Goal: Communication & Community: Answer question/provide support

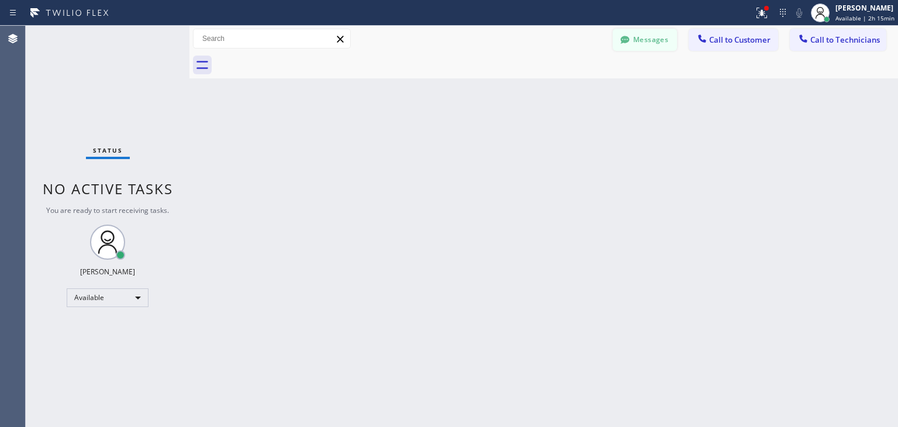
click at [671, 33] on button "Messages" at bounding box center [645, 40] width 64 height 22
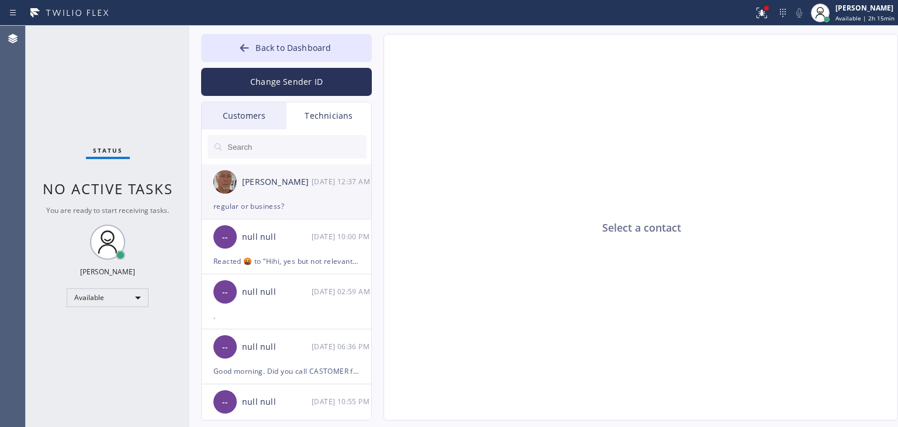
click at [259, 175] on div "[PERSON_NAME]" at bounding box center [277, 181] width 70 height 13
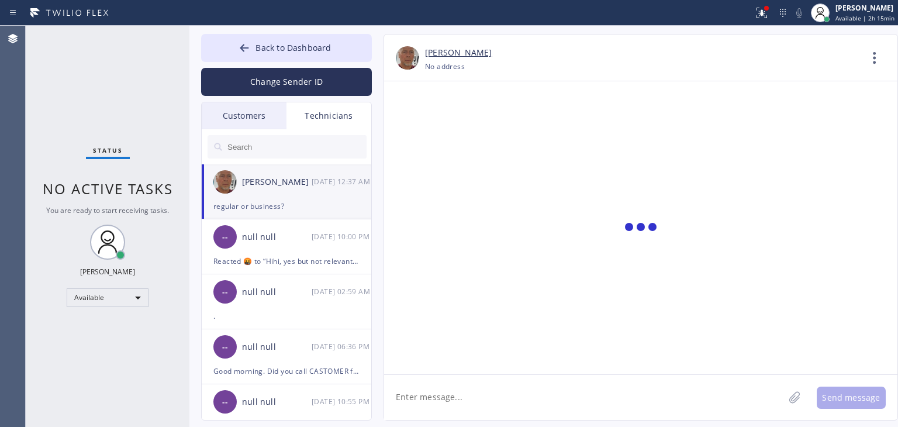
click at [519, 398] on textarea at bounding box center [584, 397] width 400 height 45
type textarea "@"
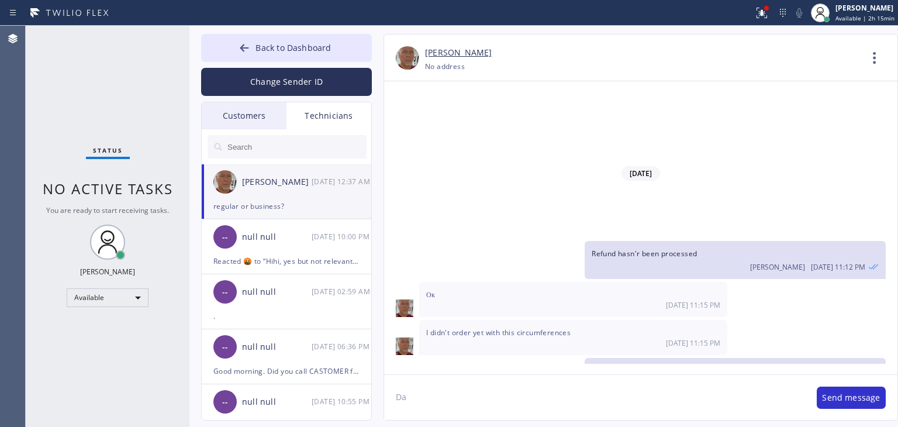
type textarea "D"
type textarea "O"
paste textarea "JY33YN"
type textarea "Please call woth your ETA JY33YN"
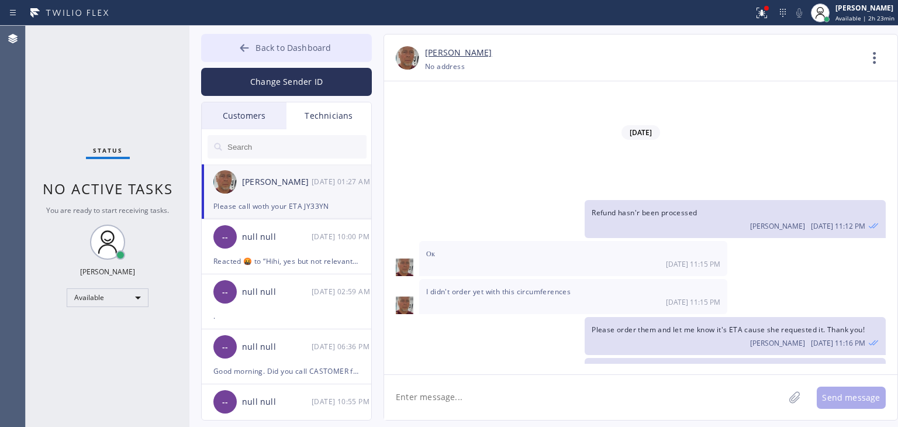
click at [310, 36] on button "Back to Dashboard" at bounding box center [286, 48] width 171 height 28
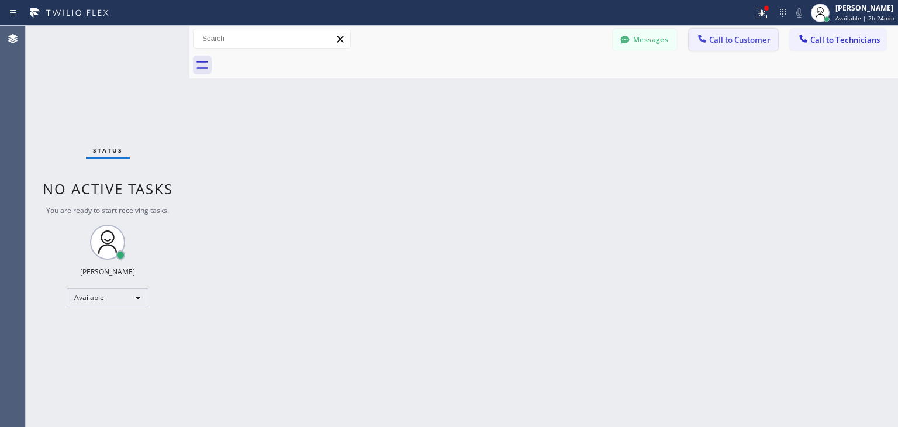
click at [748, 49] on button "Call to Customer" at bounding box center [733, 40] width 89 height 22
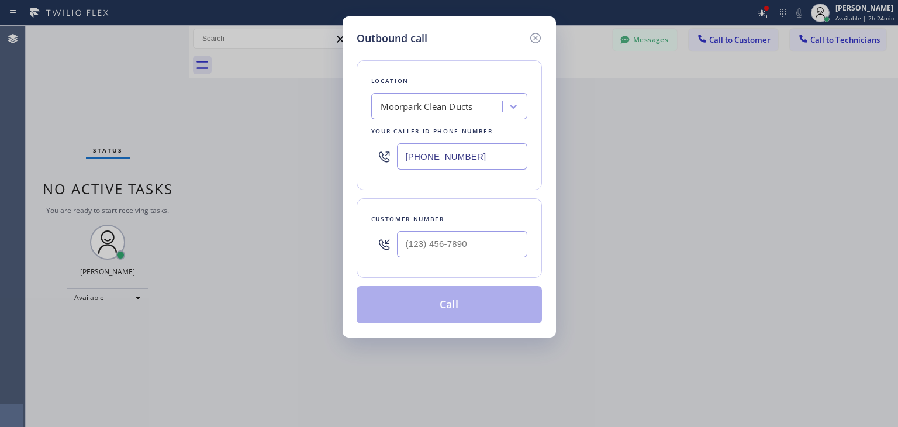
drag, startPoint x: 459, startPoint y: 274, endPoint x: 484, endPoint y: 255, distance: 31.3
click at [484, 255] on div "Customer number" at bounding box center [449, 238] width 185 height 80
click at [484, 255] on input "(___) ___-____" at bounding box center [462, 244] width 130 height 26
paste input "602) 399-3001"
type input "[PHONE_NUMBER]"
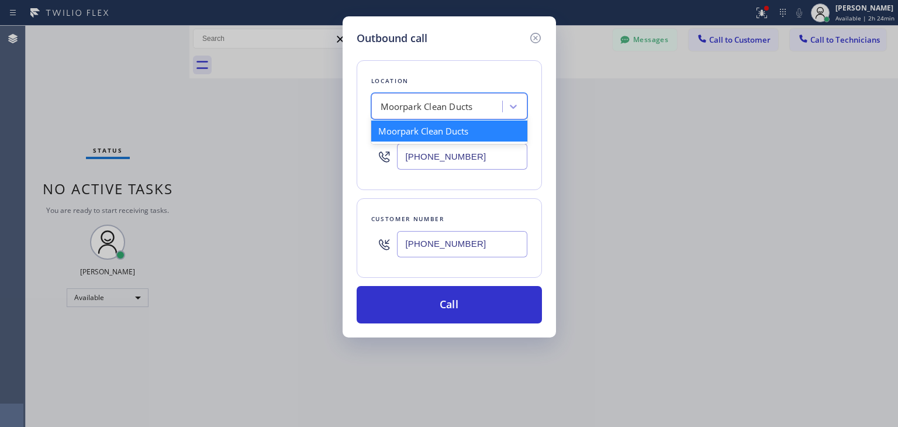
click at [437, 106] on div "Moorpark Clean Ducts" at bounding box center [427, 106] width 92 height 13
paste input "Red Apple Appliance Repair"
type input "Red Apple Appliance Repair"
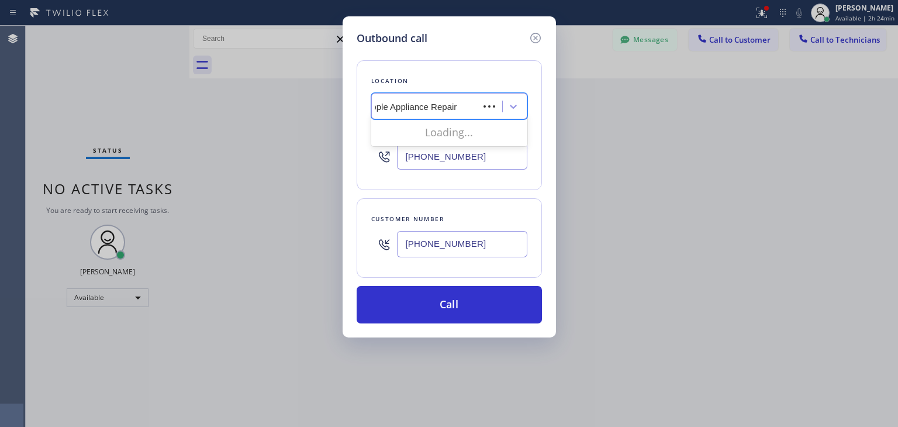
scroll to position [0, 16]
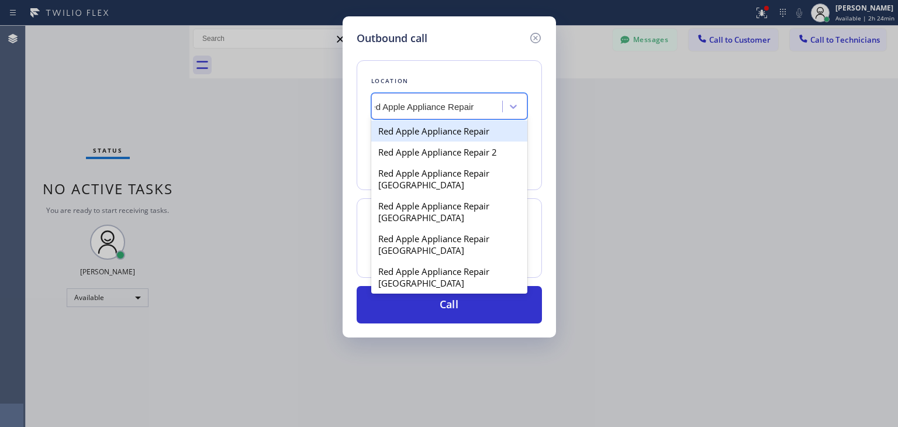
click at [484, 132] on div "Red Apple Appliance Repair" at bounding box center [449, 130] width 156 height 21
type input "[PHONE_NUMBER]"
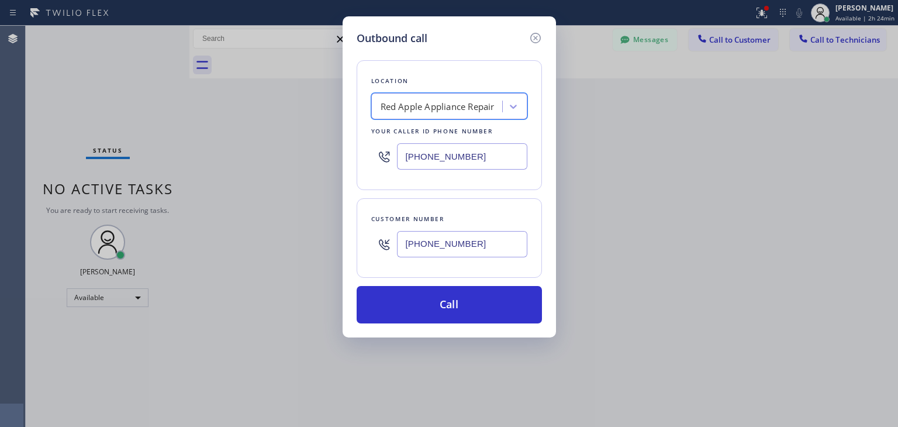
scroll to position [0, 0]
click at [467, 323] on div "Outbound call Location Red Apple Appliance Repair Your caller id phone number […" at bounding box center [449, 176] width 213 height 321
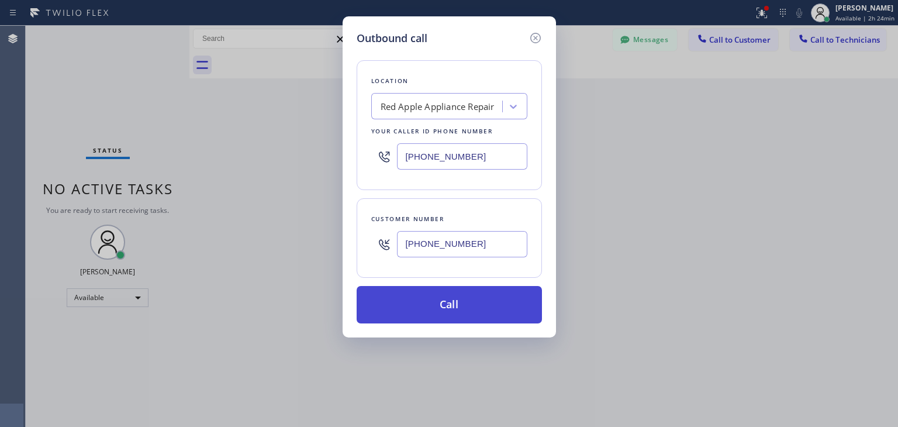
click at [474, 316] on button "Call" at bounding box center [449, 304] width 185 height 37
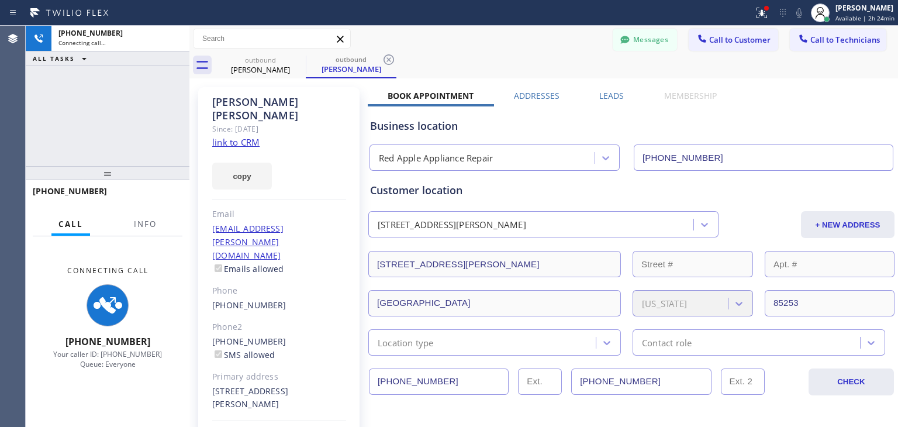
type input "[PHONE_NUMBER]"
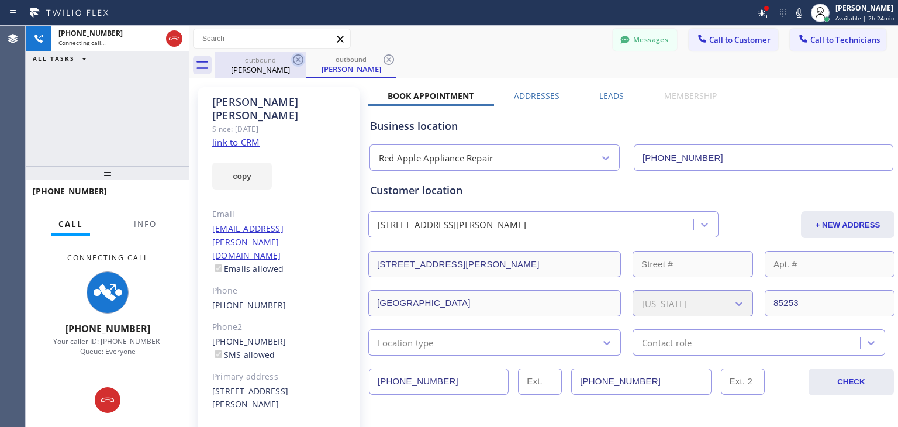
click at [299, 62] on icon at bounding box center [298, 60] width 14 height 14
click at [306, 62] on div "outbound [PERSON_NAME]" at bounding box center [351, 65] width 91 height 26
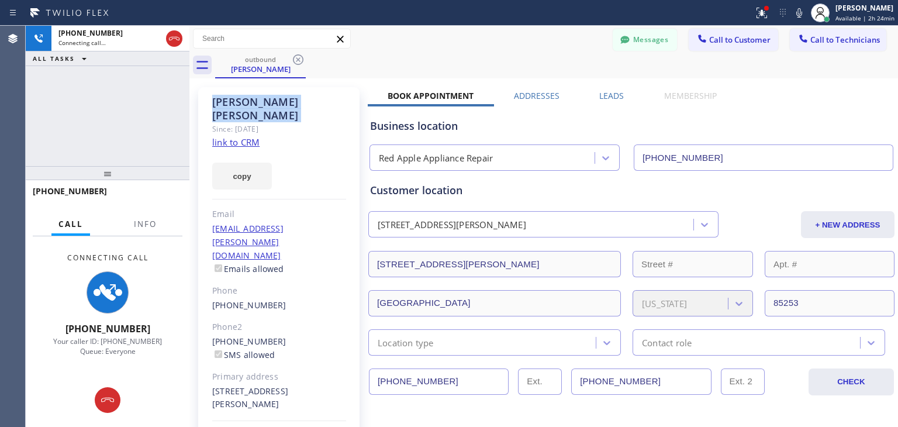
click at [299, 62] on icon at bounding box center [298, 60] width 14 height 14
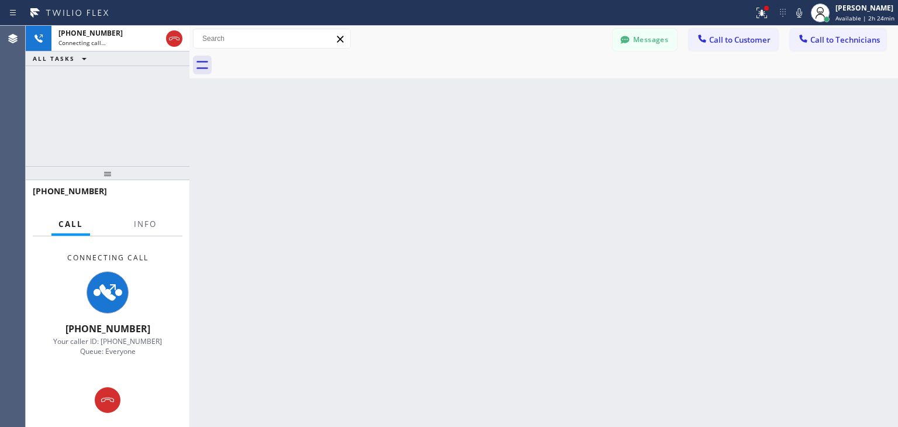
click at [299, 62] on div at bounding box center [556, 65] width 683 height 26
click at [112, 396] on icon at bounding box center [108, 400] width 14 height 14
click at [112, 373] on div "Connecting Call [PHONE_NUMBER] Your caller ID: [PHONE_NUMBER] Queue: Everyone" at bounding box center [108, 304] width 164 height 137
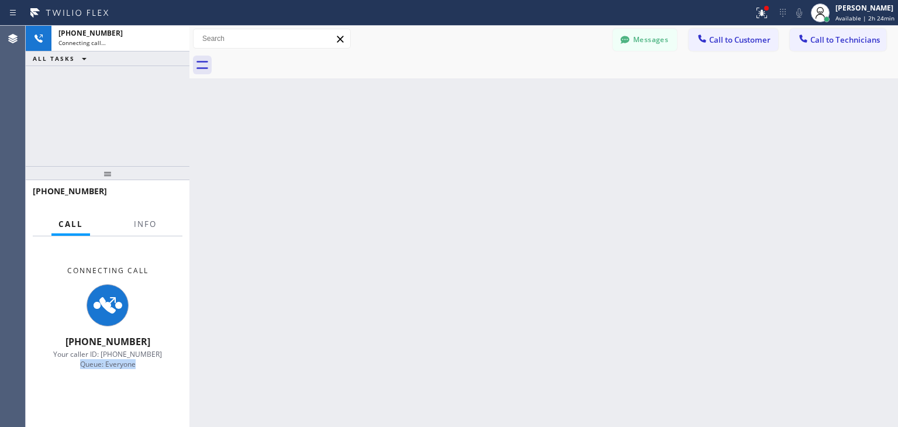
click at [112, 396] on div "Connecting Call [PHONE_NUMBER] Your caller ID: [PHONE_NUMBER] Queue: Everyone" at bounding box center [108, 317] width 164 height 163
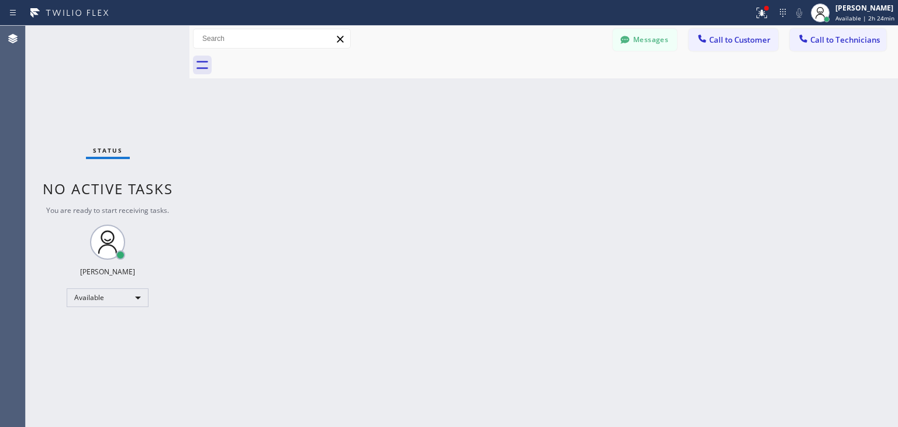
click at [112, 396] on div "Status No active tasks You are ready to start receiving tasks. [PERSON_NAME] Av…" at bounding box center [108, 226] width 164 height 401
click at [748, 24] on div "Status report Issues detected These issues could affect your workflow. Please c…" at bounding box center [449, 13] width 898 height 26
click at [743, 47] on button "Call to Customer" at bounding box center [733, 40] width 89 height 22
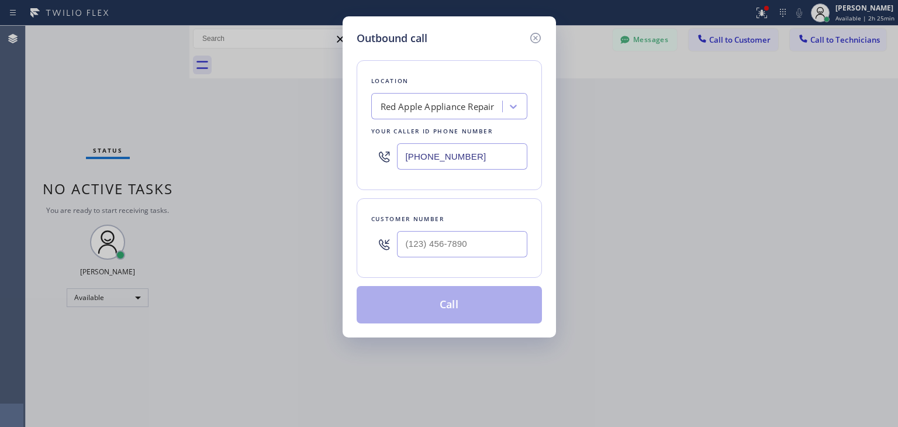
drag, startPoint x: 510, startPoint y: 258, endPoint x: 500, endPoint y: 251, distance: 12.2
click at [500, 251] on div at bounding box center [462, 244] width 130 height 38
paste input "602) 399-3001"
click at [500, 251] on input "[PHONE_NUMBER]" at bounding box center [462, 244] width 130 height 26
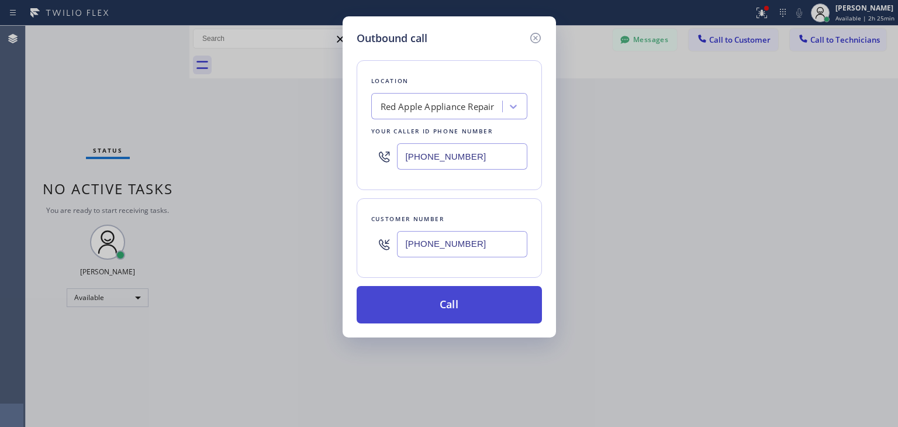
type input "[PHONE_NUMBER]"
click at [488, 316] on button "Call" at bounding box center [449, 304] width 185 height 37
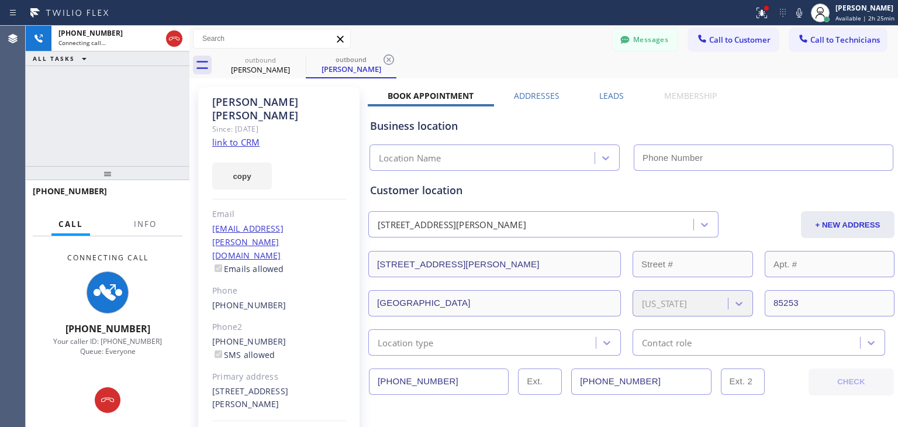
type input "[PHONE_NUMBER]"
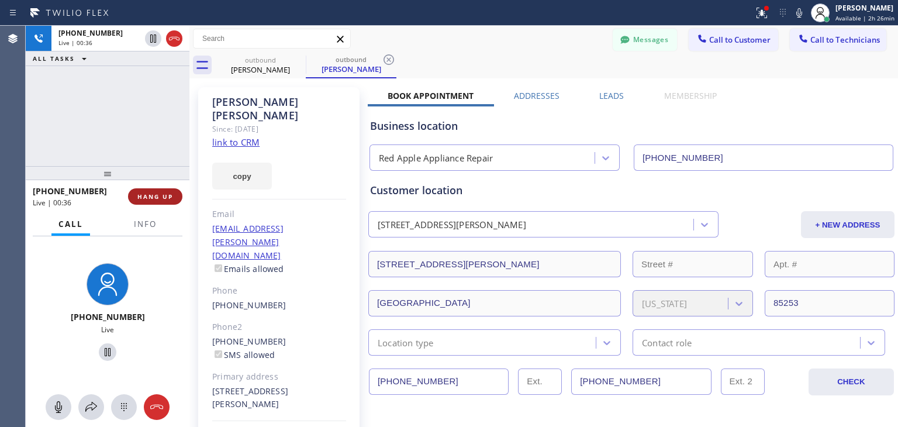
click at [142, 203] on button "HANG UP" at bounding box center [155, 196] width 54 height 16
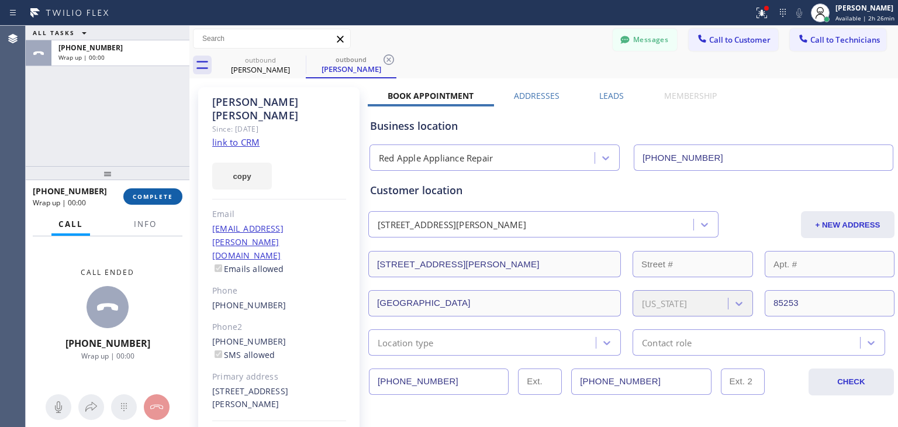
click at [142, 203] on button "COMPLETE" at bounding box center [152, 196] width 59 height 16
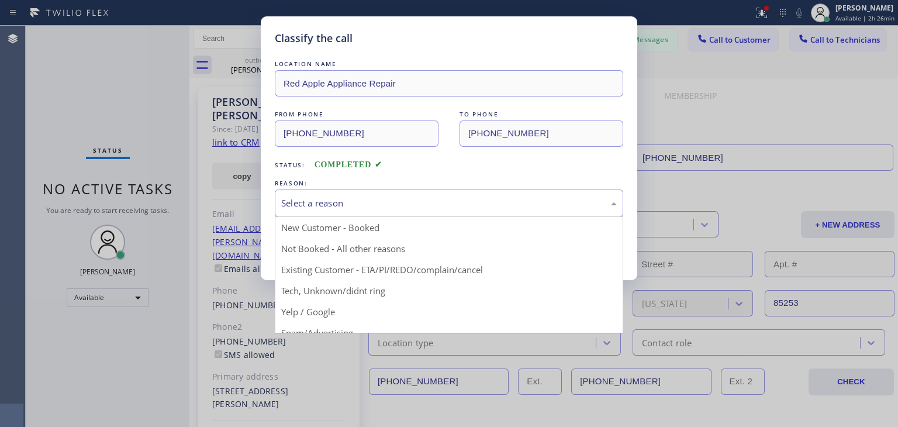
click at [475, 207] on div "Select a reason" at bounding box center [449, 202] width 336 height 13
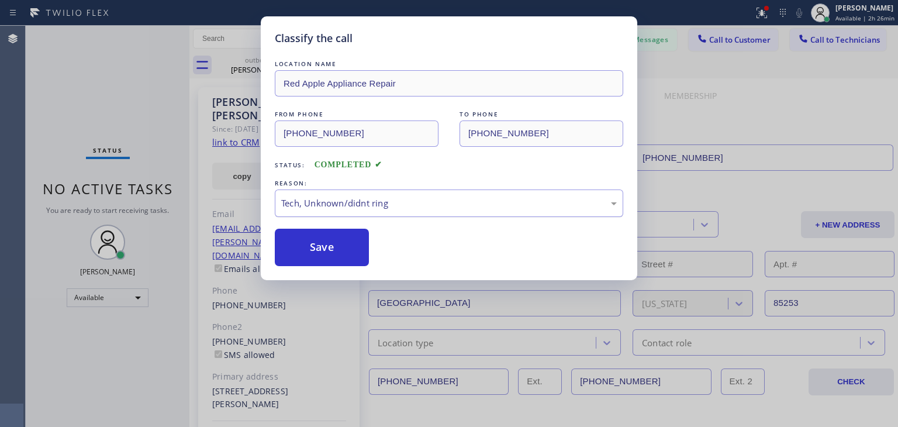
drag, startPoint x: 540, startPoint y: 281, endPoint x: 551, endPoint y: 210, distance: 71.6
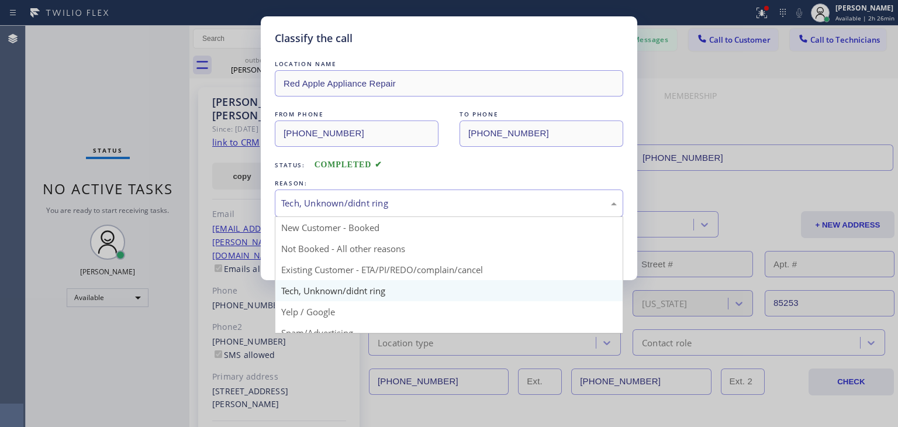
click at [551, 210] on div "Tech, Unknown/didnt ring" at bounding box center [449, 202] width 348 height 27
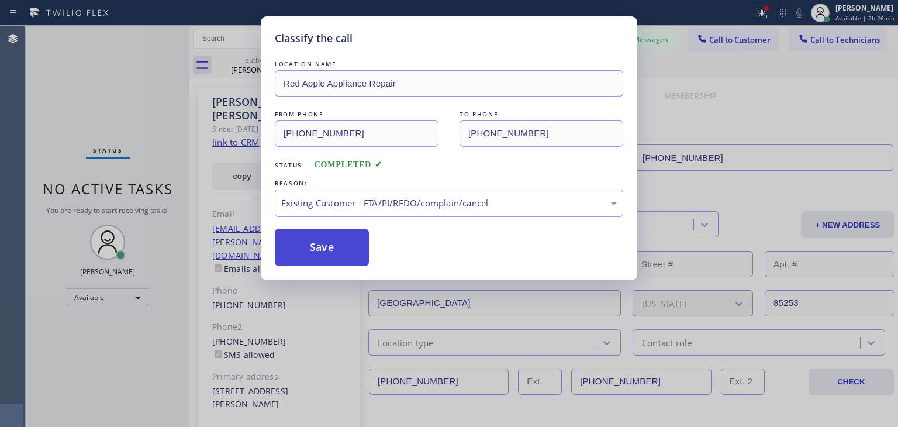
click at [347, 258] on button "Save" at bounding box center [322, 247] width 94 height 37
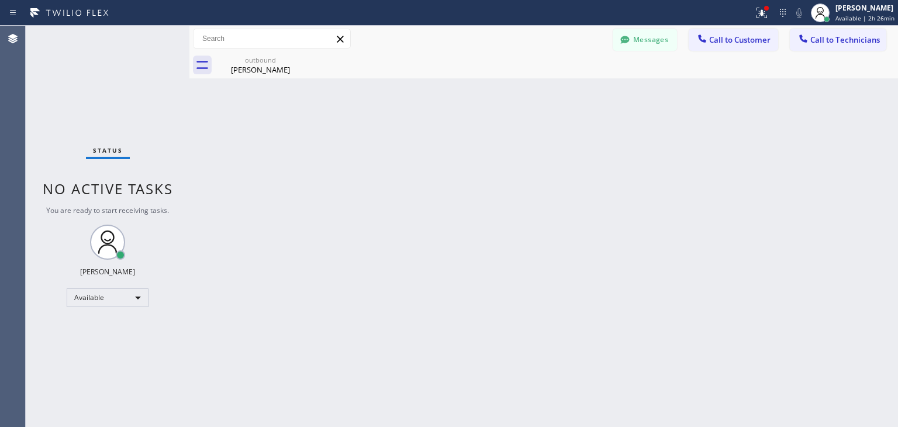
drag, startPoint x: 740, startPoint y: 42, endPoint x: 423, endPoint y: 261, distance: 386.1
click at [423, 261] on div "Back to Dashboard Change Sender ID Customers Technicians (650) 714-777 SEARCH R…" at bounding box center [543, 226] width 709 height 401
click at [700, 37] on icon at bounding box center [702, 38] width 8 height 8
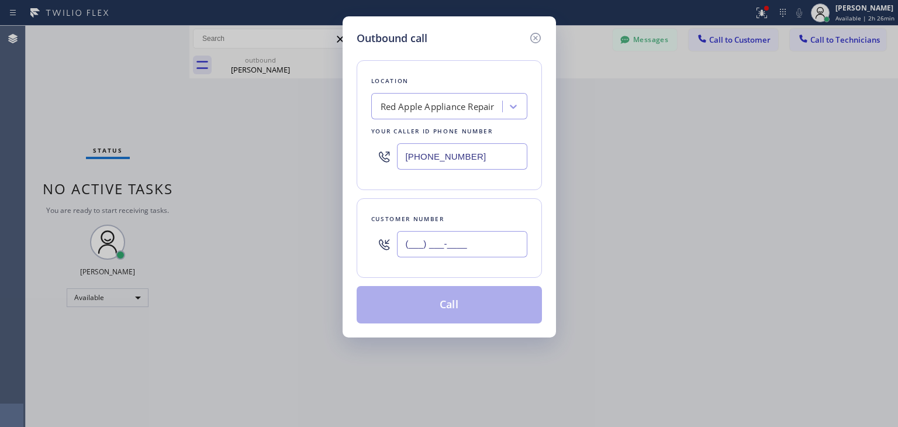
paste input "602) 695-1845"
click at [461, 239] on input "[PHONE_NUMBER]" at bounding box center [462, 244] width 130 height 26
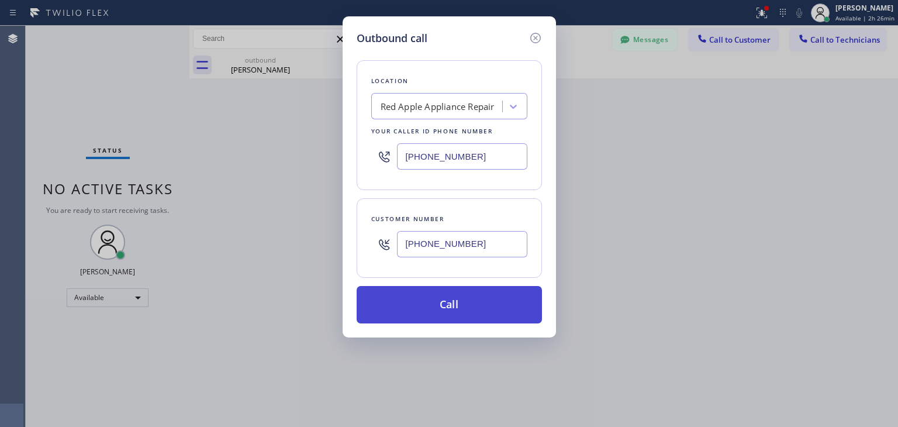
type input "[PHONE_NUMBER]"
click at [457, 317] on button "Call" at bounding box center [449, 304] width 185 height 37
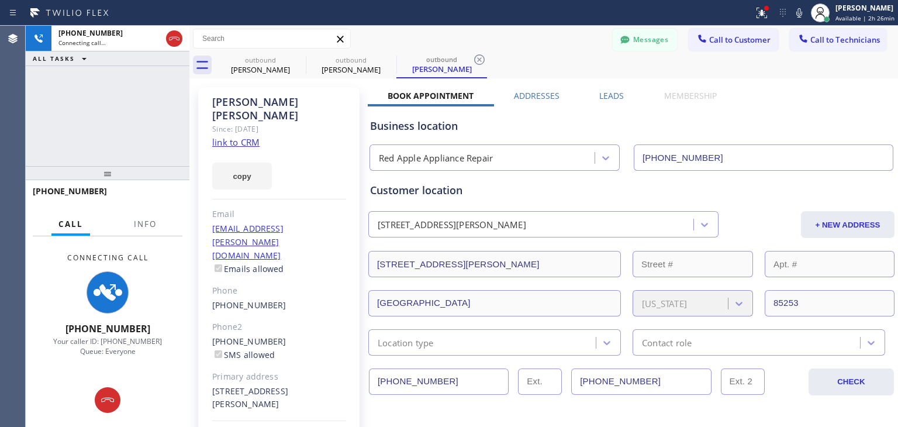
type input "[PHONE_NUMBER]"
click at [293, 59] on div "outbound [PERSON_NAME]" at bounding box center [260, 65] width 91 height 26
click at [293, 59] on icon at bounding box center [298, 59] width 11 height 11
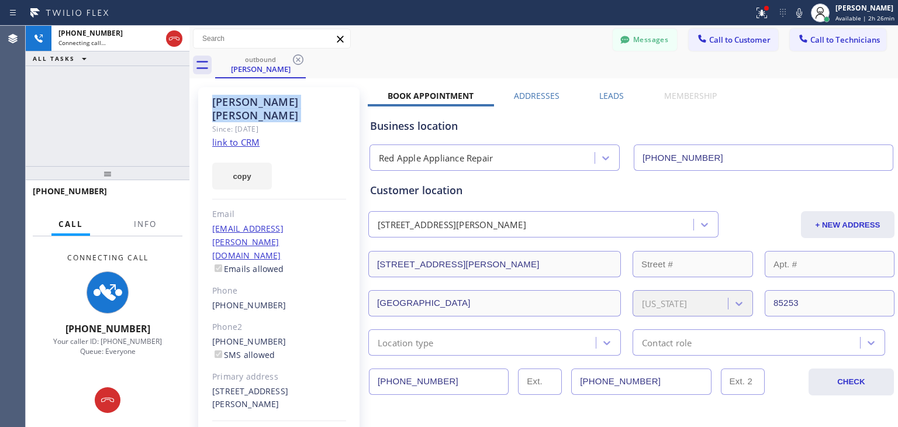
click at [293, 59] on icon at bounding box center [298, 59] width 11 height 11
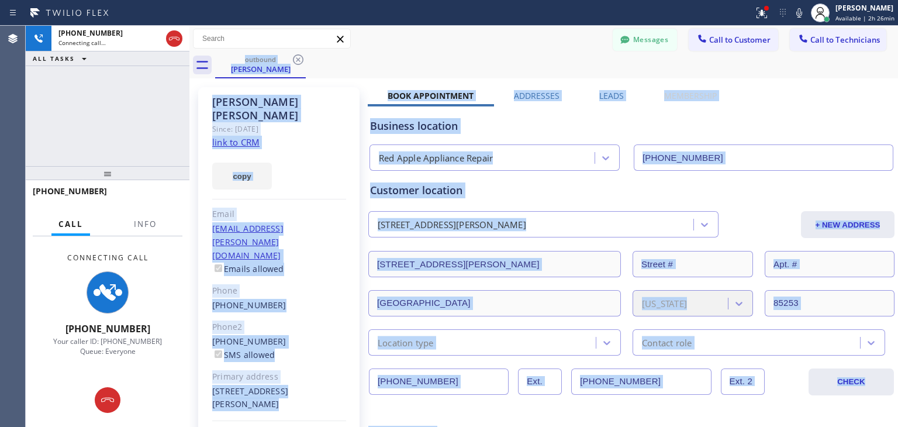
click at [293, 59] on div "outbound [PERSON_NAME]" at bounding box center [556, 65] width 683 height 26
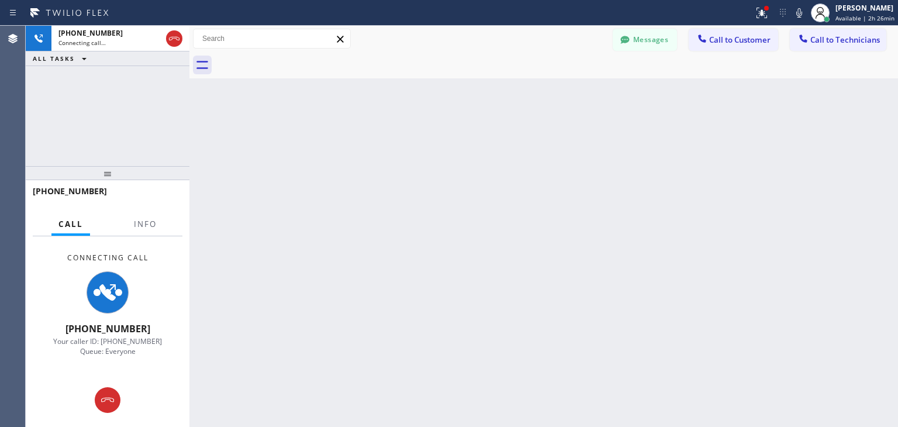
click at [293, 59] on div at bounding box center [556, 65] width 683 height 26
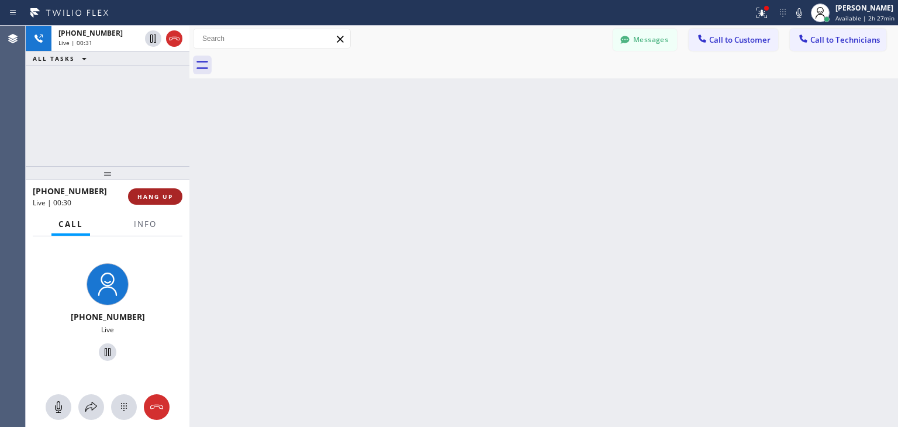
click at [159, 190] on button "HANG UP" at bounding box center [155, 196] width 54 height 16
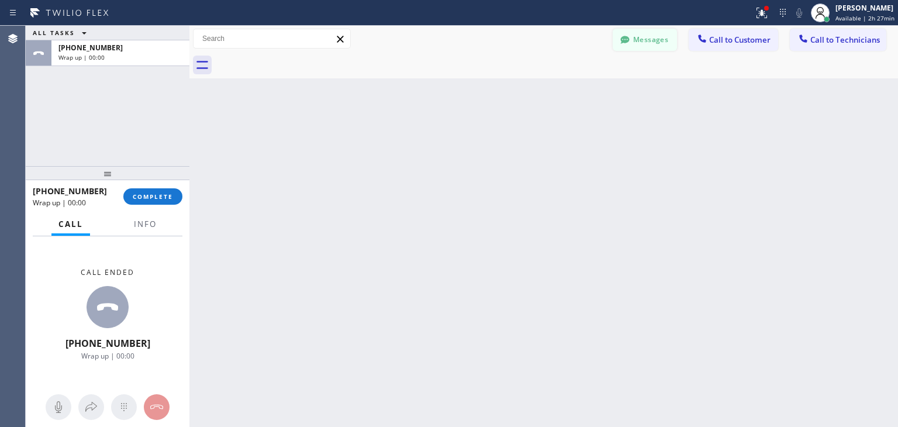
drag, startPoint x: 159, startPoint y: 190, endPoint x: 624, endPoint y: 34, distance: 490.3
click at [624, 34] on div "ALL TASKS ALL TASKS ACTIVE TASKS TASKS IN WRAP UP [PHONE_NUMBER] Wrap up | 00:0…" at bounding box center [462, 226] width 872 height 401
click at [624, 34] on icon at bounding box center [625, 40] width 12 height 12
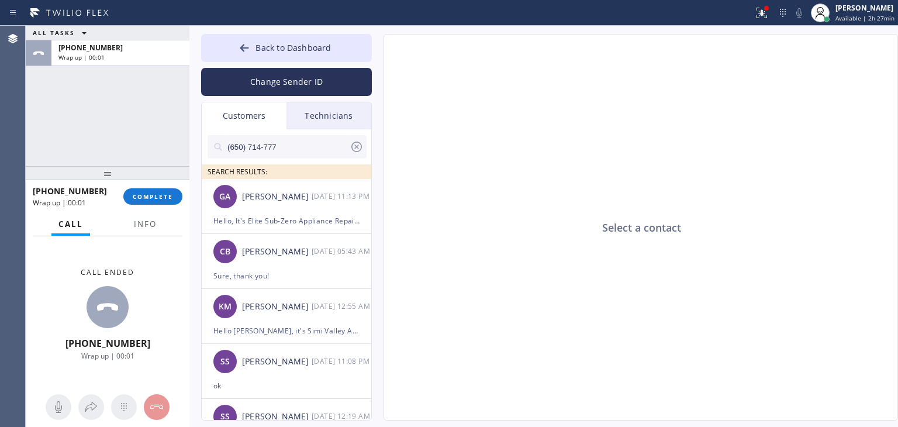
click at [355, 144] on icon at bounding box center [357, 147] width 14 height 14
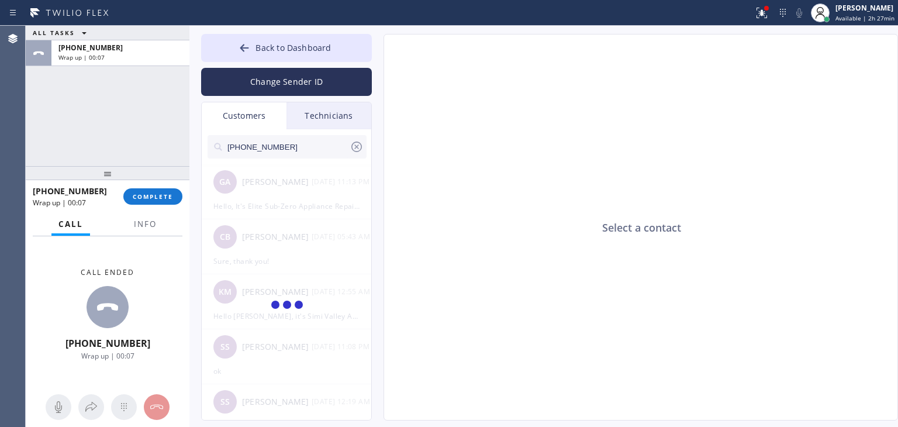
click at [306, 151] on input "[PHONE_NUMBER]" at bounding box center [287, 146] width 123 height 23
click at [306, 151] on input "(602) 399-300_" at bounding box center [287, 146] width 123 height 23
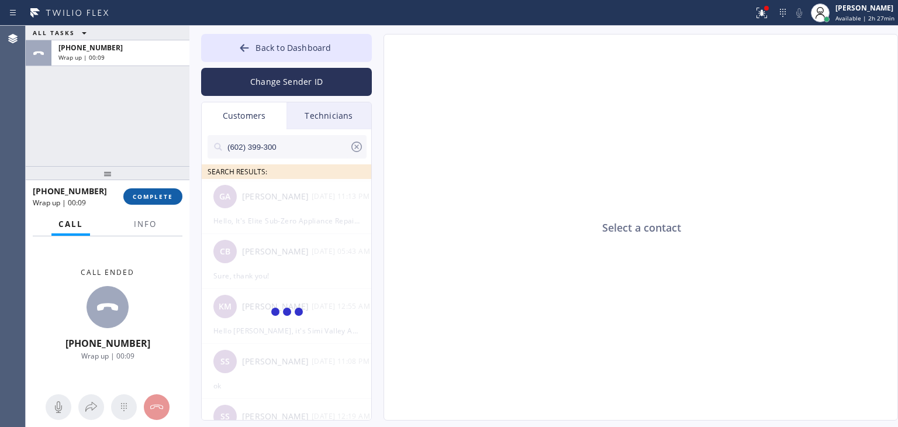
type input "(602) 399-300"
click at [143, 198] on span "COMPLETE" at bounding box center [153, 196] width 40 height 8
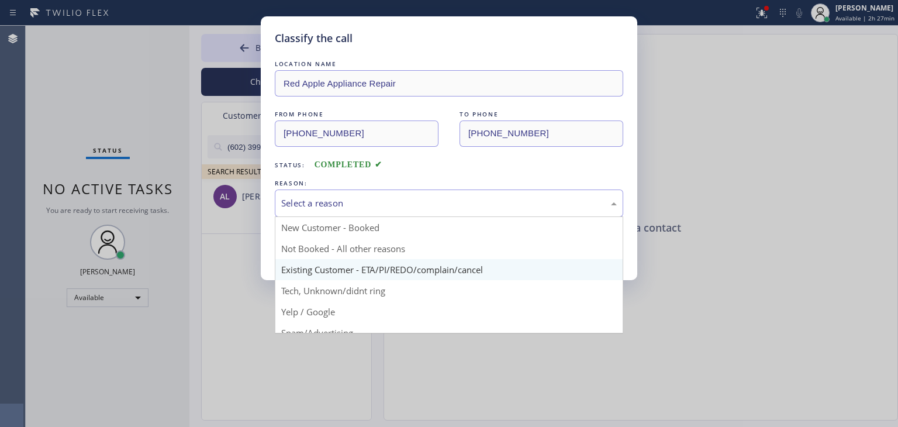
drag, startPoint x: 333, startPoint y: 194, endPoint x: 378, endPoint y: 274, distance: 91.6
click at [378, 217] on div "Select a reason New Customer - Booked Not Booked - All other reasons Existing C…" at bounding box center [449, 202] width 348 height 27
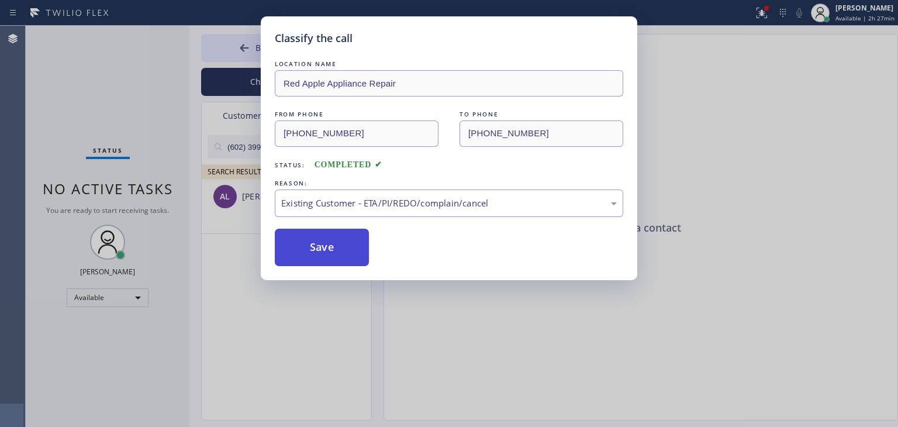
click at [327, 248] on button "Save" at bounding box center [322, 247] width 94 height 37
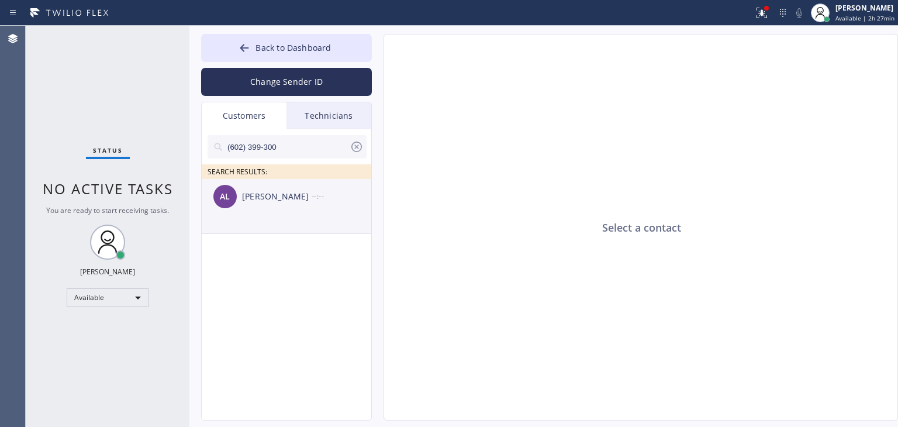
click at [253, 216] on li "AL [PERSON_NAME] --:--" at bounding box center [287, 206] width 171 height 55
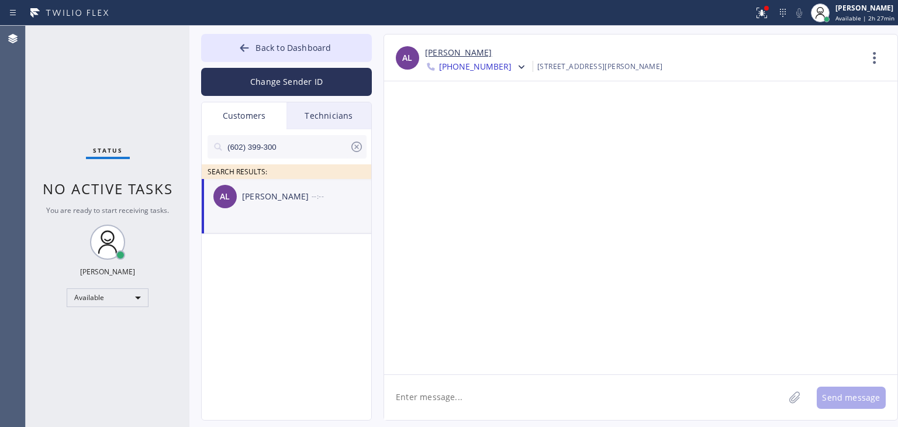
drag, startPoint x: 505, startPoint y: 372, endPoint x: 504, endPoint y: 384, distance: 12.3
click at [504, 384] on div "AL [PERSON_NAME] [PHONE_NUMBER] Choose phone number [PHONE_NUMBER] [PHONE_NUMBE…" at bounding box center [641, 227] width 514 height 386
click at [504, 384] on textarea at bounding box center [584, 397] width 400 height 45
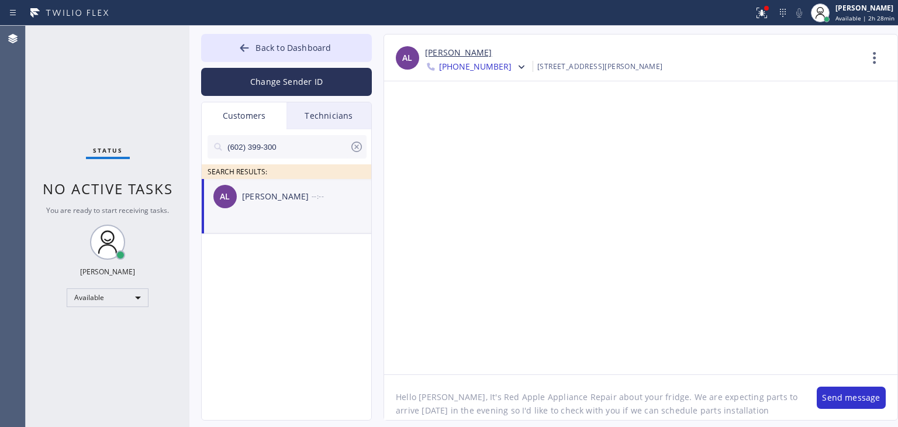
scroll to position [9, 0]
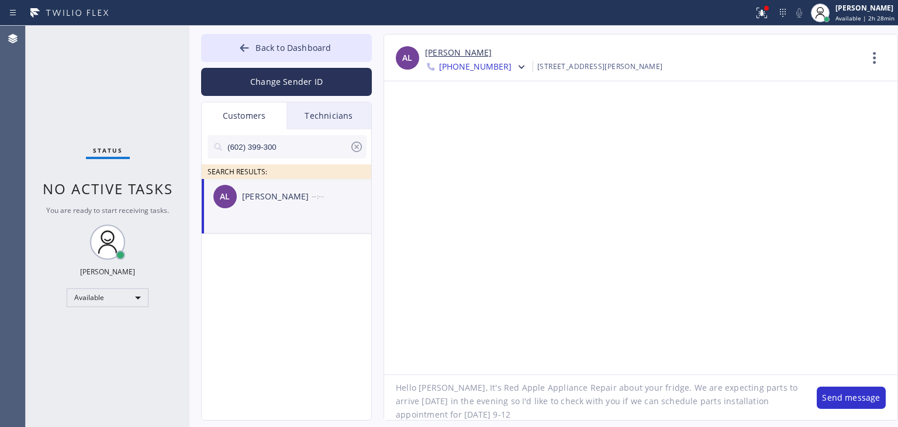
type textarea "Hello [PERSON_NAME], It's Red Apple Appliance Repair about your fridge. We are …"
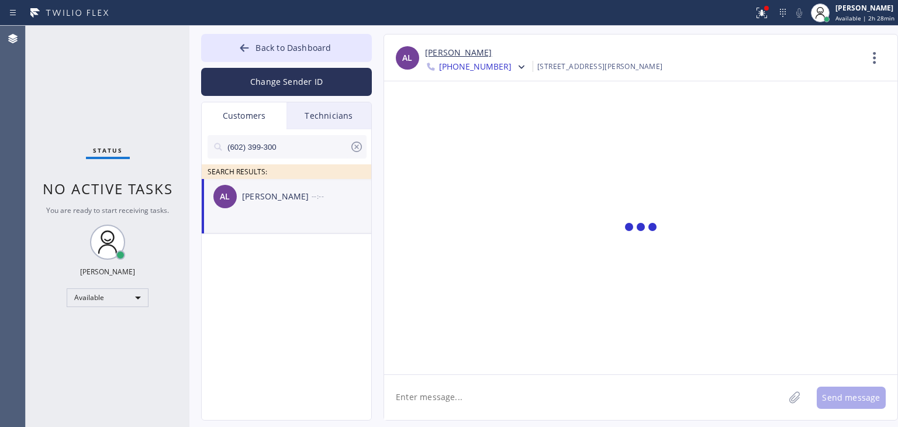
scroll to position [0, 0]
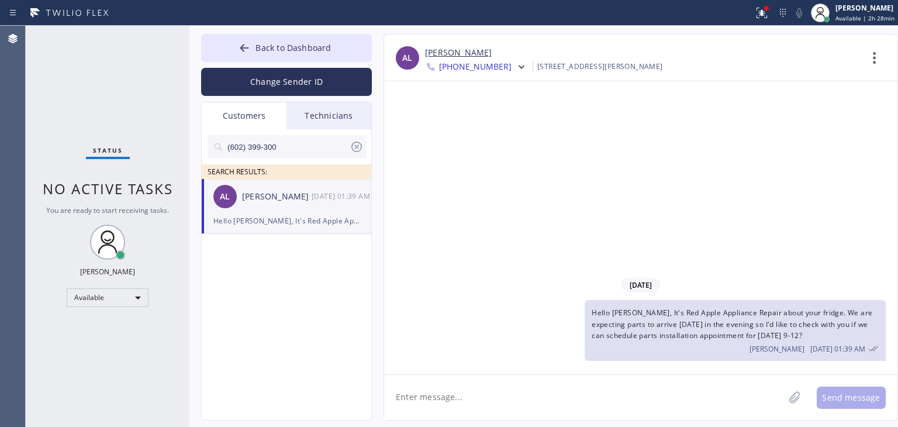
click at [732, 323] on span "Hello [PERSON_NAME], It's Red Apple Appliance Repair about your fridge. We are …" at bounding box center [732, 324] width 281 height 32
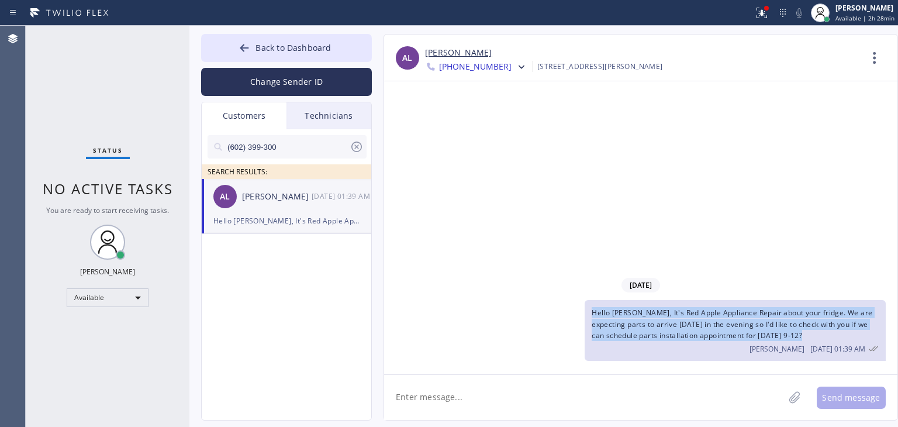
click at [732, 323] on span "Hello [PERSON_NAME], It's Red Apple Appliance Repair about your fridge. We are …" at bounding box center [732, 324] width 281 height 32
copy span "Hello [PERSON_NAME], It's Red Apple Appliance Repair about your fridge. We are …"
click at [516, 68] on icon at bounding box center [522, 67] width 12 height 12
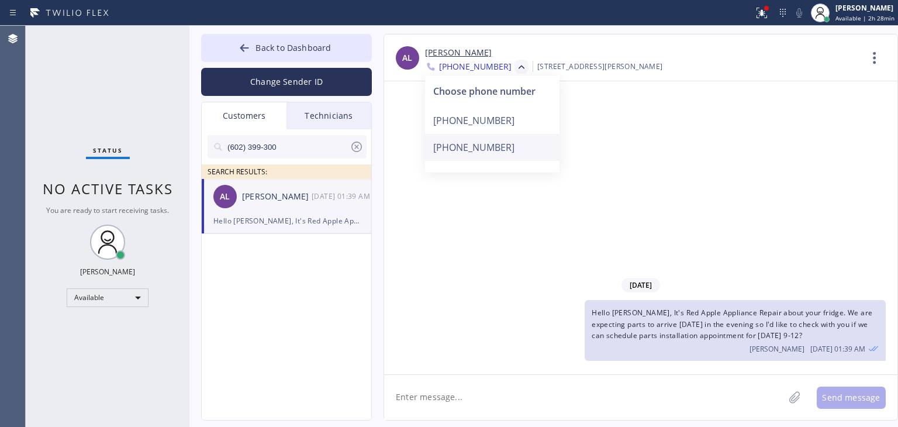
click at [489, 141] on div "[PHONE_NUMBER]" at bounding box center [492, 147] width 134 height 27
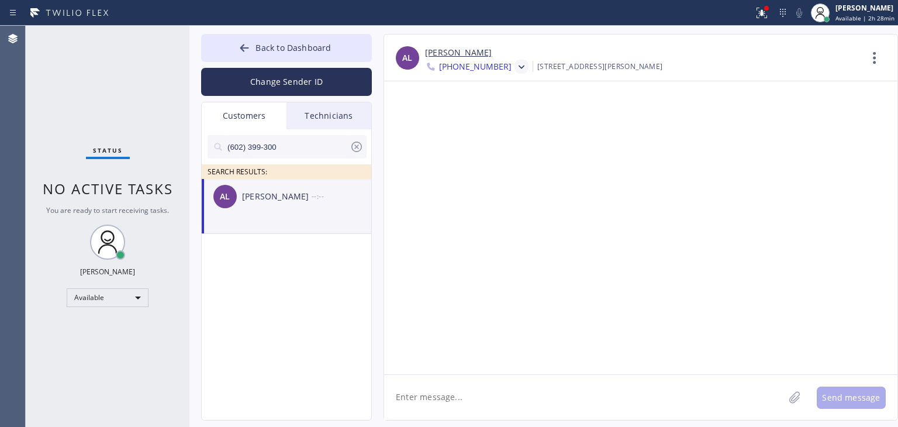
drag, startPoint x: 510, startPoint y: 370, endPoint x: 519, endPoint y: 396, distance: 27.7
click at [519, 396] on div "AL [PERSON_NAME] [PHONE_NUMBER] Choose phone number [PHONE_NUMBER] [PHONE_NUMBE…" at bounding box center [641, 227] width 514 height 386
paste textarea "Hello [PERSON_NAME], It's Red Apple Appliance Repair about your fridge. We are …"
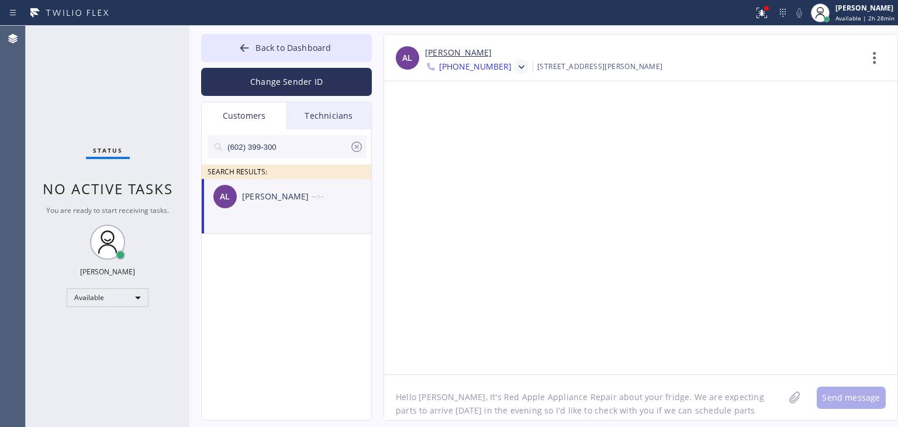
click at [519, 396] on textarea "Hello [PERSON_NAME], It's Red Apple Appliance Repair about your fridge. We are …" at bounding box center [584, 397] width 400 height 45
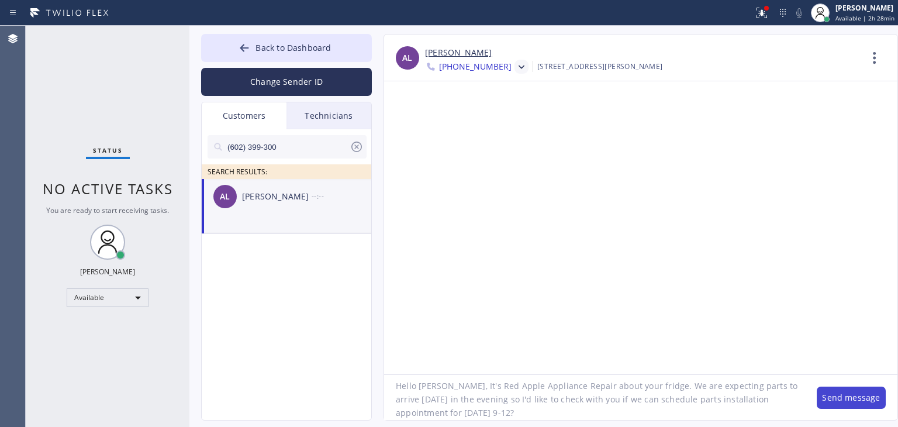
type textarea "Hello [PERSON_NAME], It's Red Apple Appliance Repair about your fridge. We are …"
click at [826, 396] on button "Send message" at bounding box center [851, 397] width 69 height 22
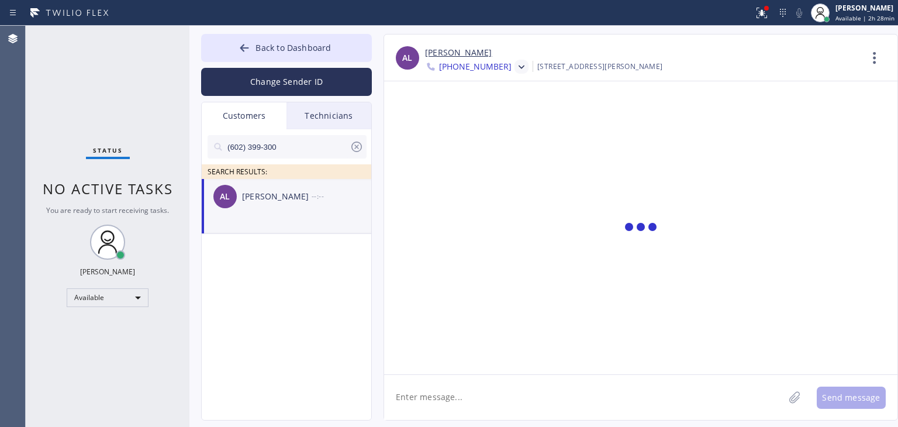
scroll to position [0, 0]
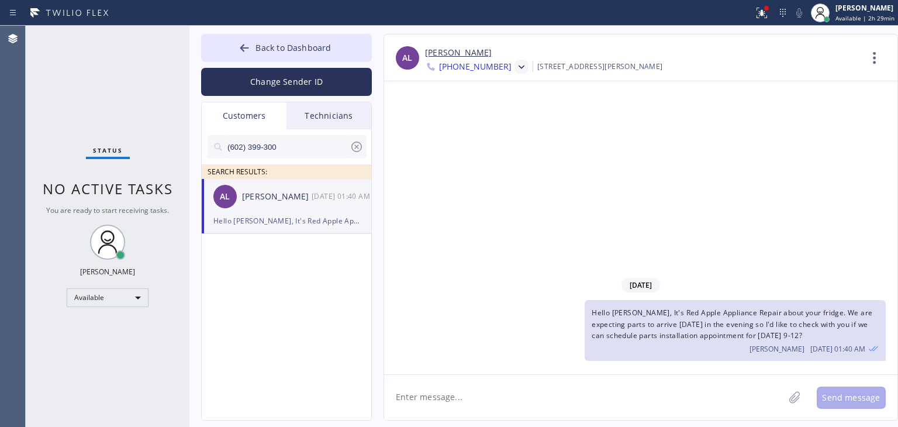
click at [356, 160] on div at bounding box center [287, 165] width 159 height 15
drag, startPoint x: 356, startPoint y: 160, endPoint x: 358, endPoint y: 153, distance: 7.2
click at [358, 153] on div "(602) 399-300 SEARCH RESULTS:" at bounding box center [287, 154] width 171 height 50
click at [358, 153] on icon at bounding box center [357, 147] width 14 height 14
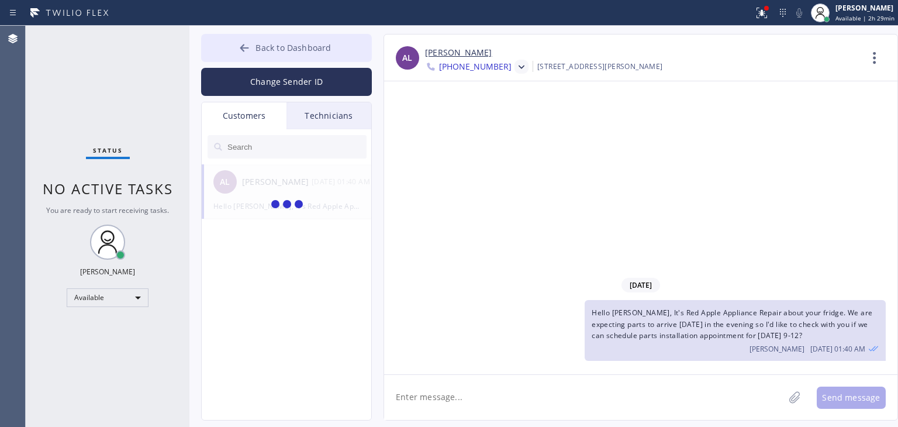
click at [355, 59] on button "Back to Dashboard" at bounding box center [286, 48] width 171 height 28
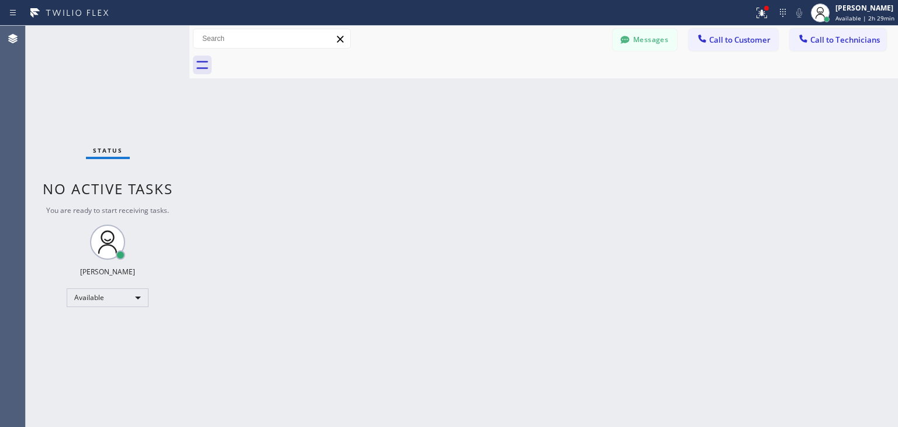
click at [355, 59] on div at bounding box center [556, 65] width 683 height 26
drag, startPoint x: 835, startPoint y: 26, endPoint x: 832, endPoint y: 43, distance: 17.2
click at [832, 43] on div "Messages Call to Customer Call to Technicians Outbound call Location Red Apple …" at bounding box center [543, 39] width 709 height 26
click at [832, 43] on span "Call to Technicians" at bounding box center [845, 39] width 70 height 11
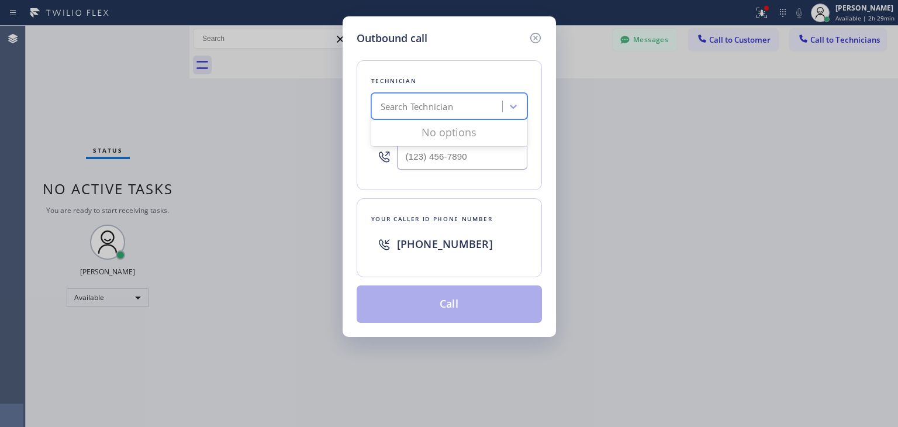
click at [463, 110] on div "Search Technician" at bounding box center [438, 106] width 127 height 20
type input "ibragim"
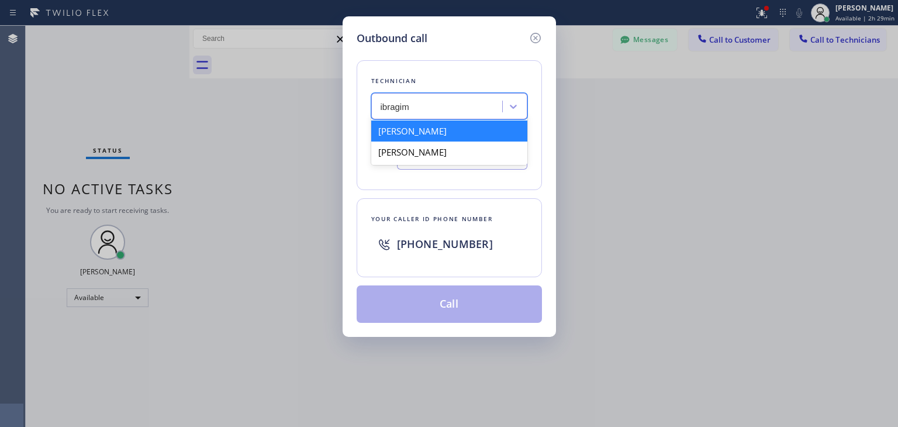
click at [479, 129] on div "[PERSON_NAME]" at bounding box center [449, 130] width 156 height 21
type input "[PHONE_NUMBER]"
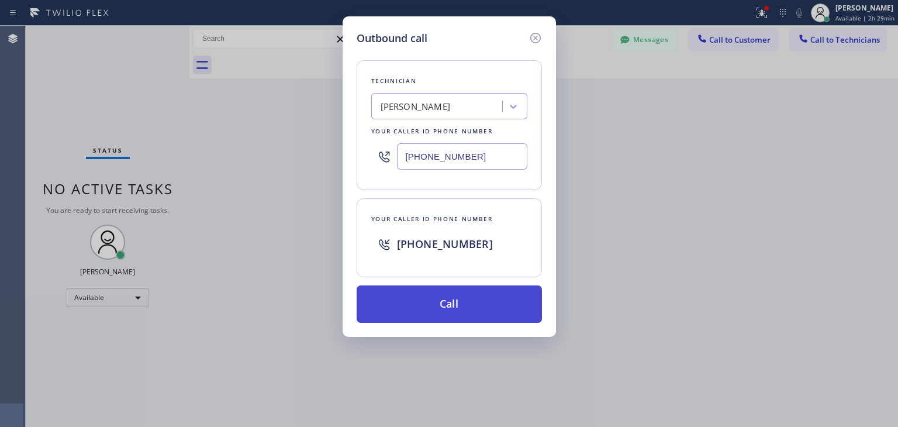
click at [512, 302] on button "Call" at bounding box center [449, 303] width 185 height 37
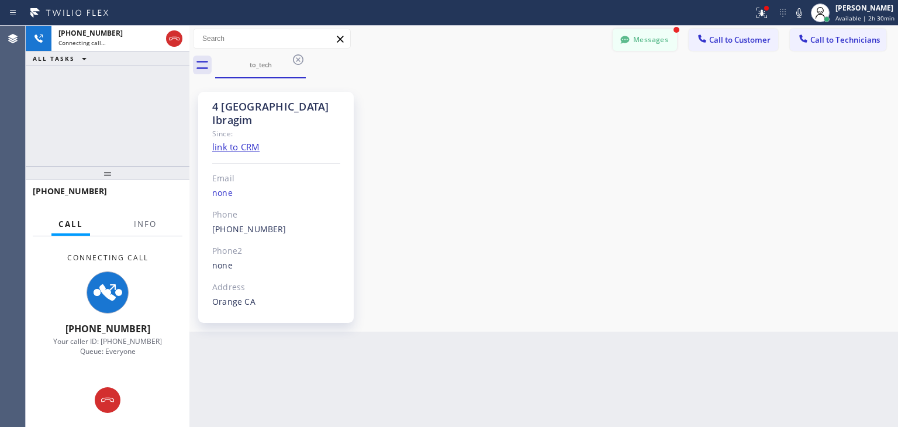
click at [650, 40] on button "Messages" at bounding box center [645, 40] width 64 height 22
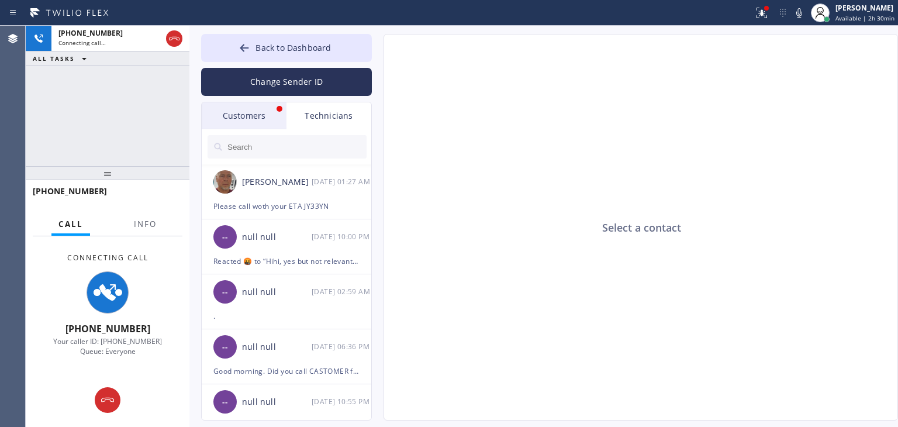
click at [253, 122] on div "Customers" at bounding box center [244, 115] width 85 height 27
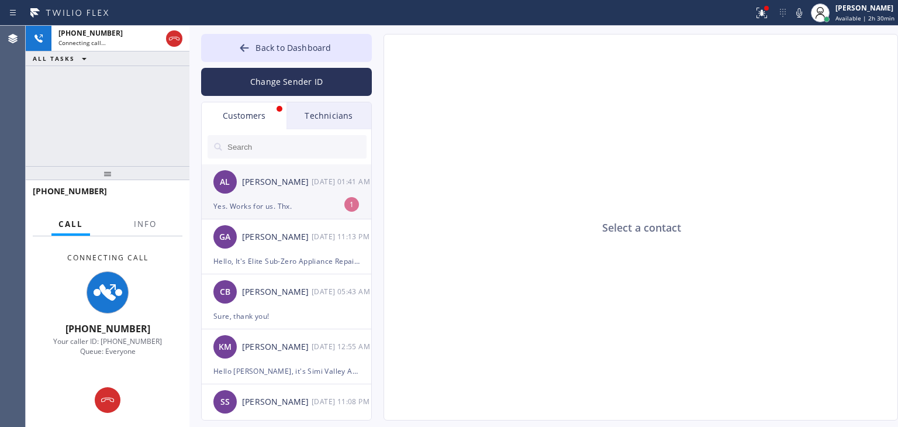
click at [334, 203] on div "Yes. Works for us. Thx." at bounding box center [286, 205] width 146 height 13
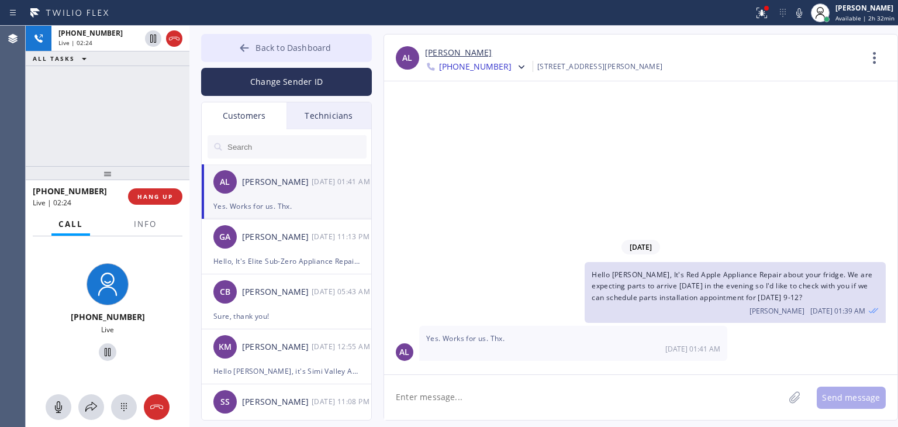
click at [225, 38] on button "Back to Dashboard" at bounding box center [286, 48] width 171 height 28
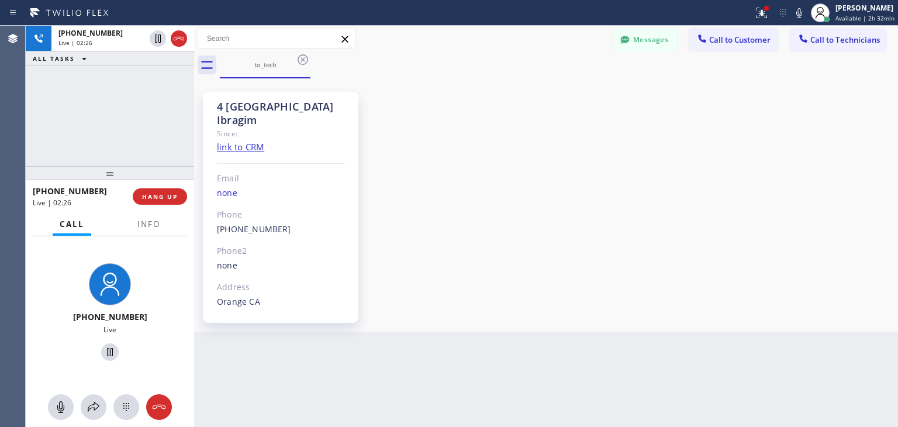
drag, startPoint x: 187, startPoint y: 127, endPoint x: 196, endPoint y: 120, distance: 11.2
click at [194, 120] on div at bounding box center [194, 226] width 0 height 401
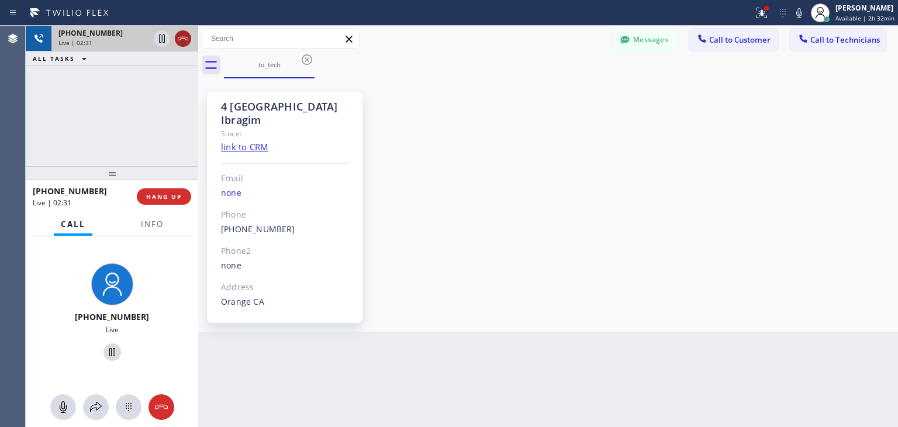
click at [180, 43] on icon at bounding box center [183, 39] width 14 height 14
click at [180, 43] on div "Live | 02:32" at bounding box center [124, 43] width 133 height 8
drag, startPoint x: 180, startPoint y: 43, endPoint x: 182, endPoint y: 232, distance: 188.3
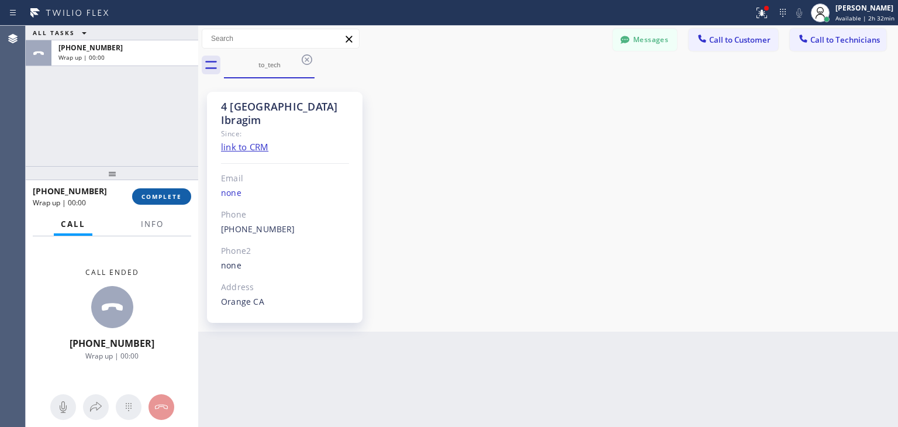
click at [178, 201] on button "COMPLETE" at bounding box center [161, 196] width 59 height 16
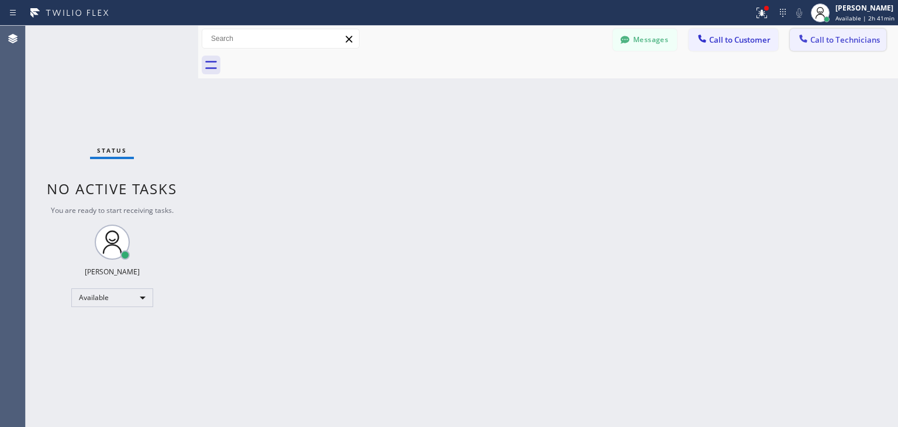
click at [845, 40] on span "Call to Technicians" at bounding box center [845, 39] width 70 height 11
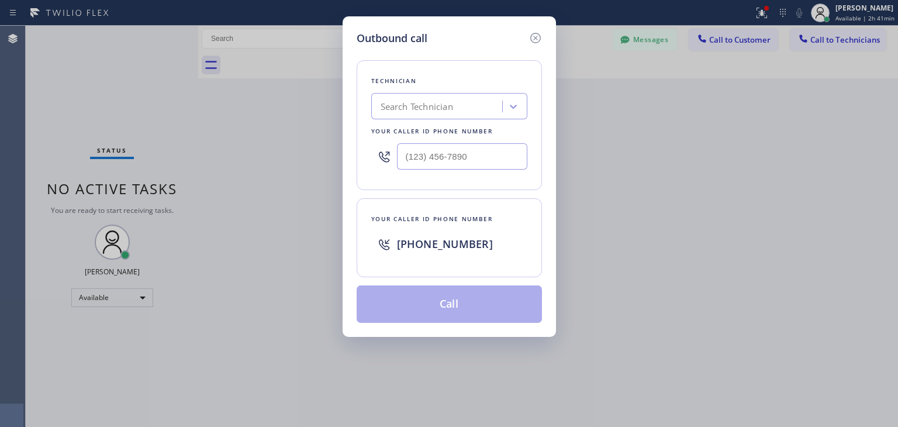
drag, startPoint x: 491, startPoint y: 91, endPoint x: 487, endPoint y: 101, distance: 10.0
click at [487, 101] on div "Technician Search Technician Your caller id phone number" at bounding box center [449, 125] width 185 height 130
click at [487, 101] on div "Search Technician" at bounding box center [438, 106] width 127 height 20
type input "nizam"
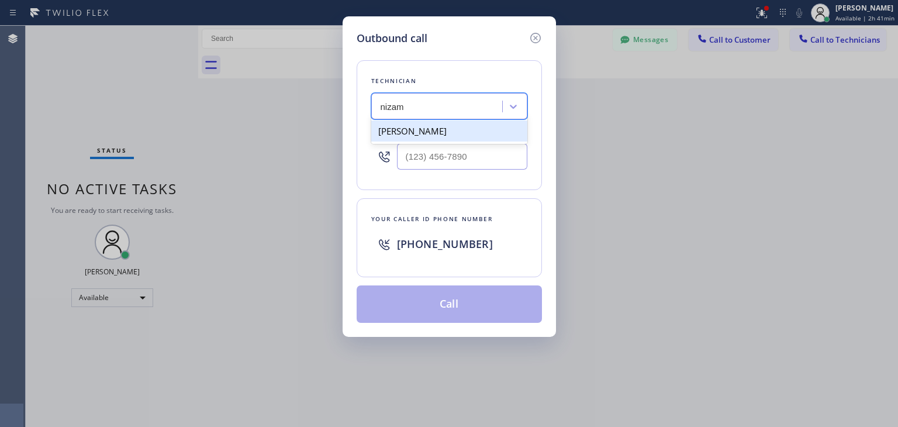
click at [455, 132] on div "[PERSON_NAME]" at bounding box center [449, 130] width 156 height 21
type input "[PHONE_NUMBER]"
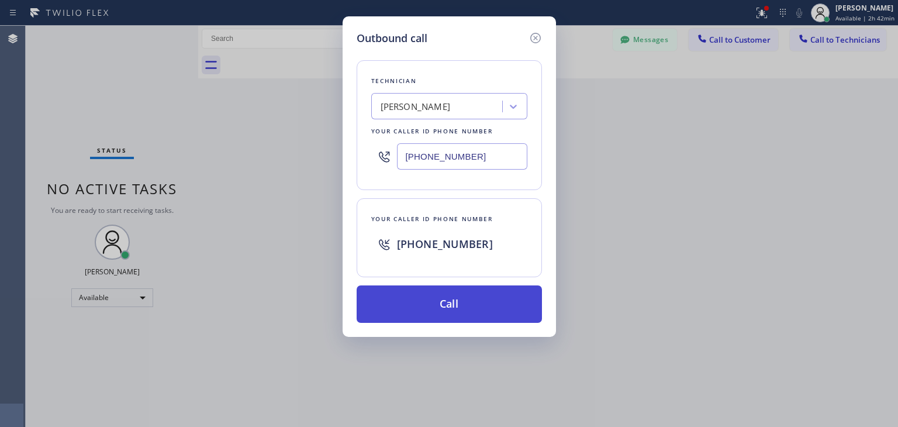
click at [456, 308] on button "Call" at bounding box center [449, 303] width 185 height 37
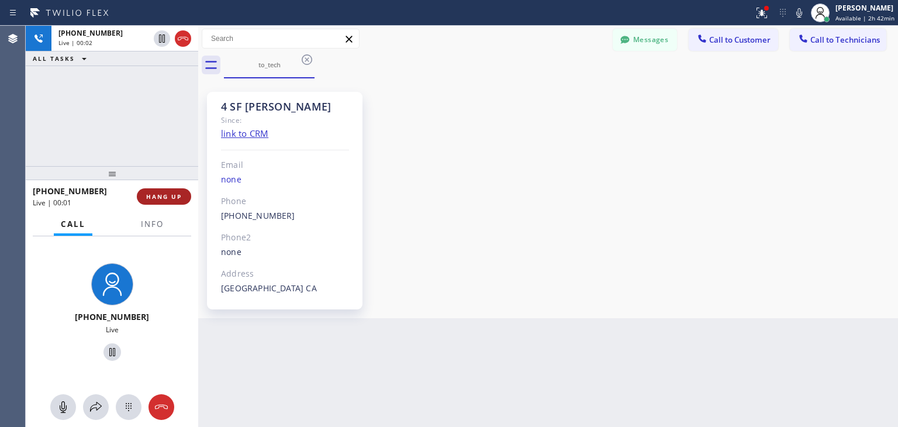
drag, startPoint x: 156, startPoint y: 185, endPoint x: 163, endPoint y: 199, distance: 16.5
click at [163, 199] on div "[PHONE_NUMBER] Live | 00:01 HANG UP" at bounding box center [112, 196] width 158 height 30
click at [163, 199] on span "HANG UP" at bounding box center [164, 196] width 36 height 8
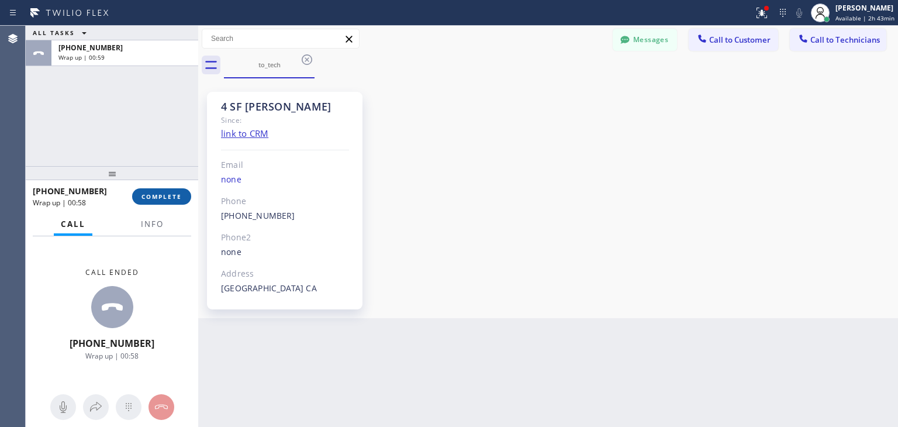
click at [170, 191] on button "COMPLETE" at bounding box center [161, 196] width 59 height 16
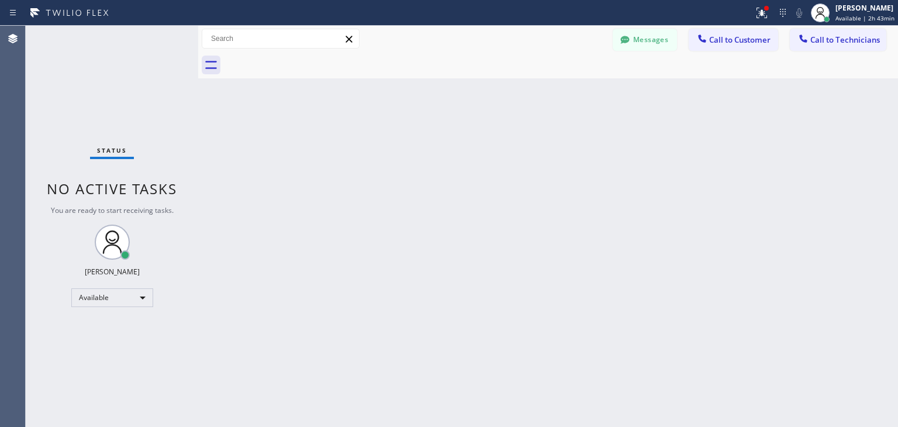
click at [309, 61] on div at bounding box center [561, 65] width 674 height 26
